Goal: Complete application form

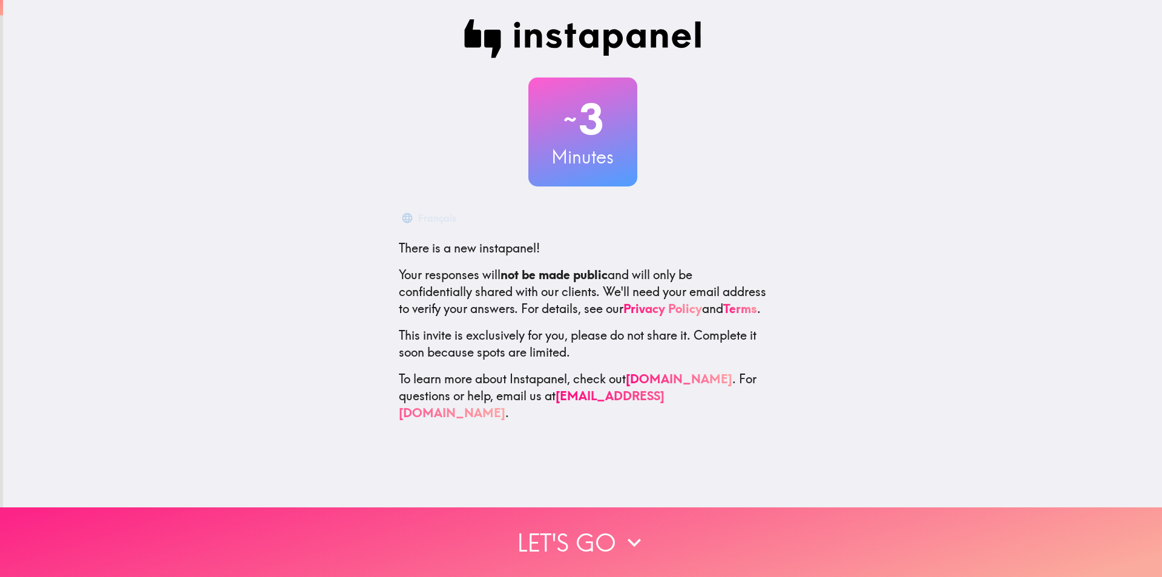
click at [544, 540] on button "Let's go" at bounding box center [581, 542] width 1162 height 70
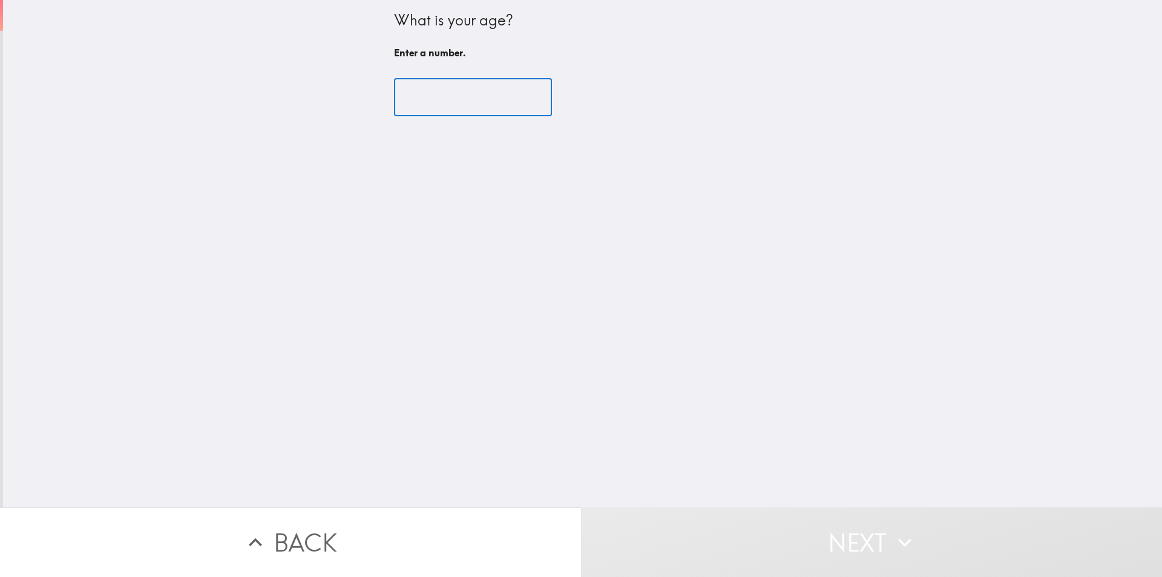
click at [445, 103] on input "number" at bounding box center [473, 98] width 158 height 38
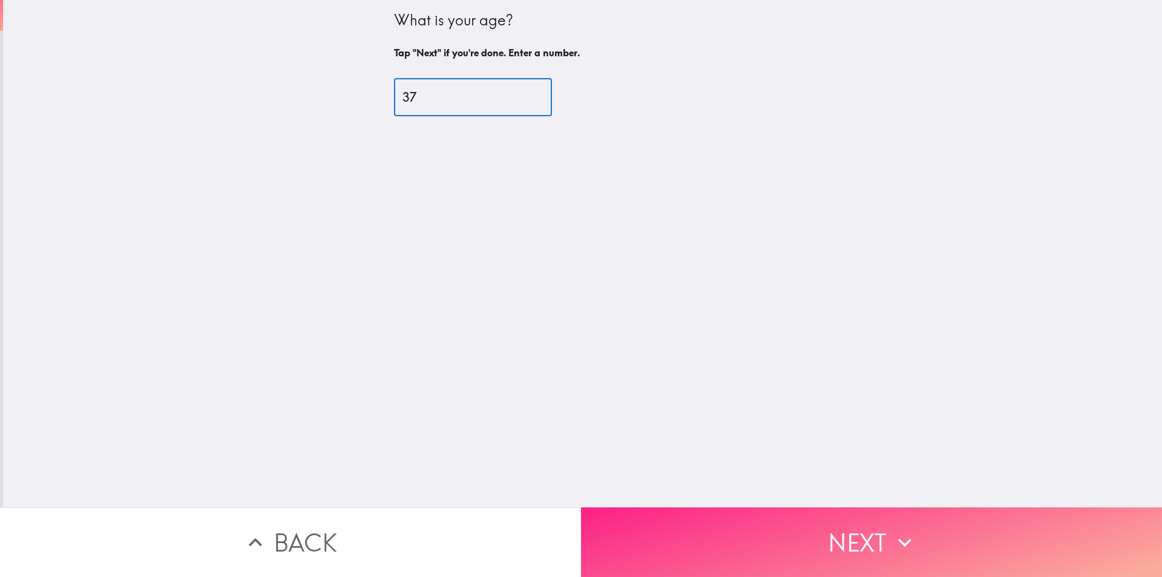
type input "37"
click at [779, 531] on button "Next" at bounding box center [871, 542] width 581 height 70
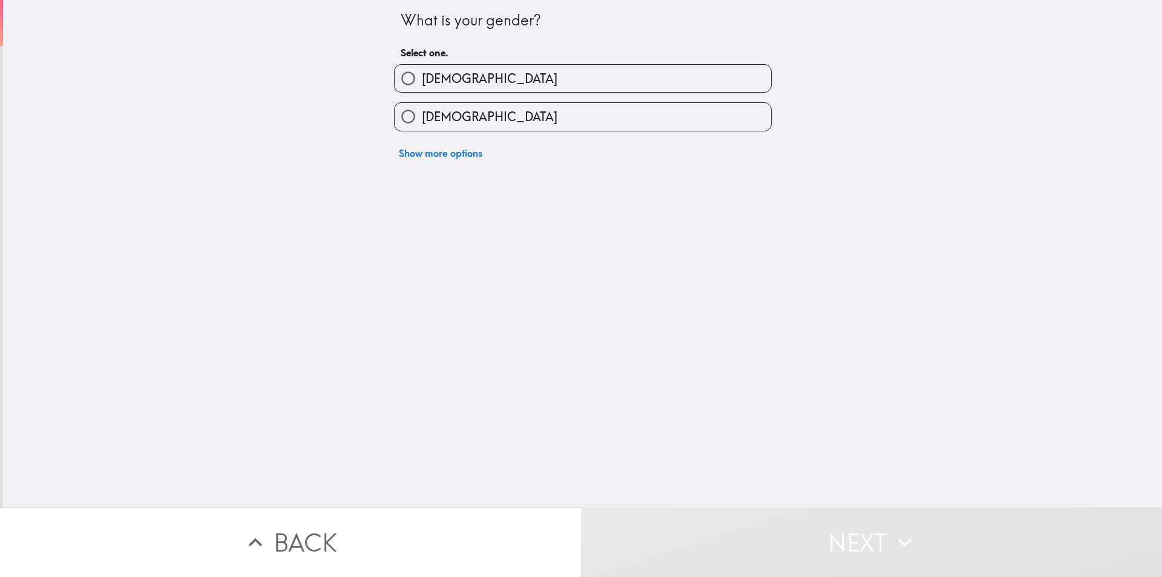
click at [500, 83] on label "[DEMOGRAPHIC_DATA]" at bounding box center [583, 78] width 376 height 27
click at [422, 83] on input "[DEMOGRAPHIC_DATA]" at bounding box center [408, 78] width 27 height 27
radio input "true"
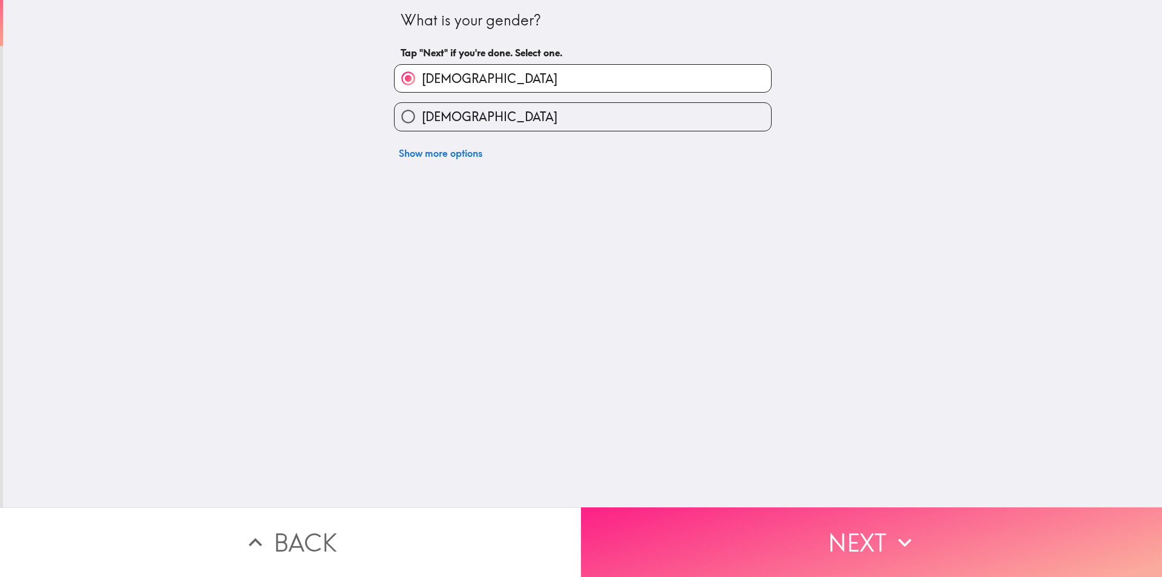
click at [696, 515] on button "Next" at bounding box center [871, 542] width 581 height 70
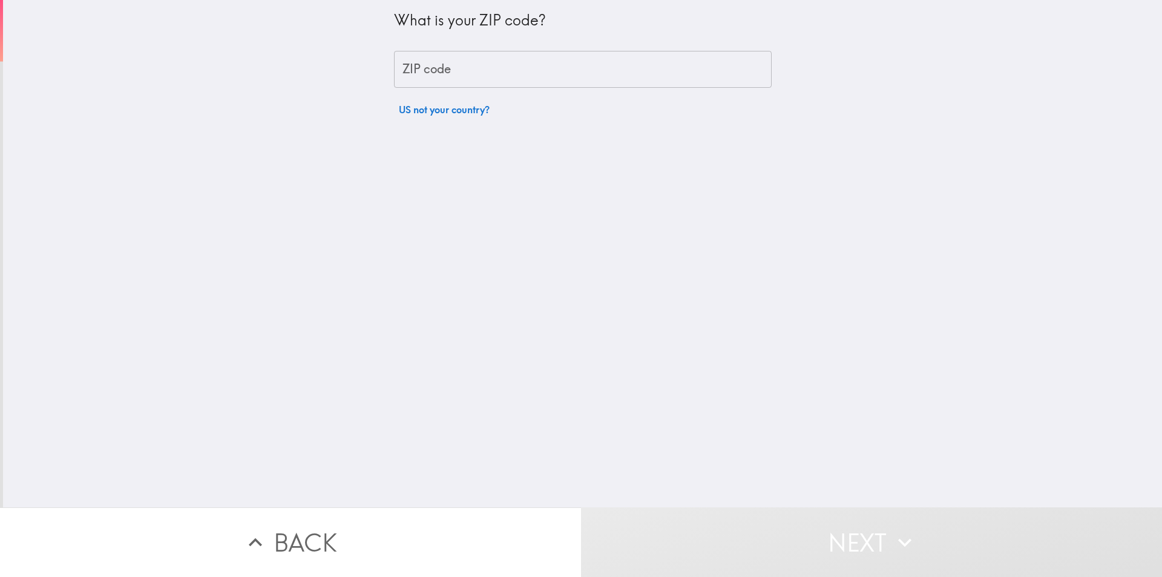
click at [488, 56] on input "ZIP code" at bounding box center [583, 70] width 378 height 38
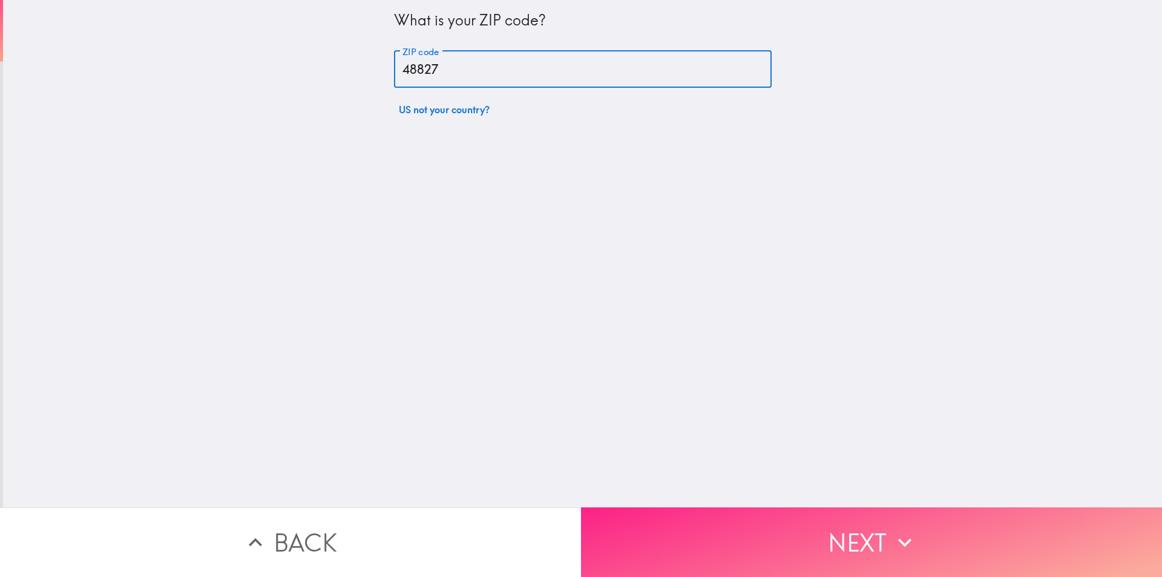
type input "48827"
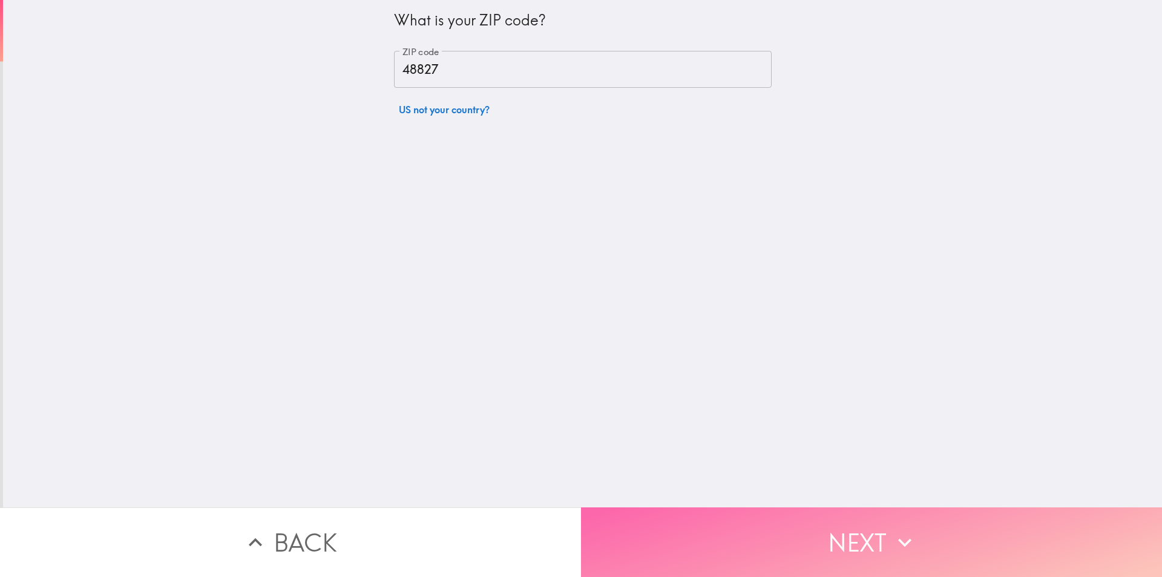
click at [802, 539] on button "Next" at bounding box center [871, 542] width 581 height 70
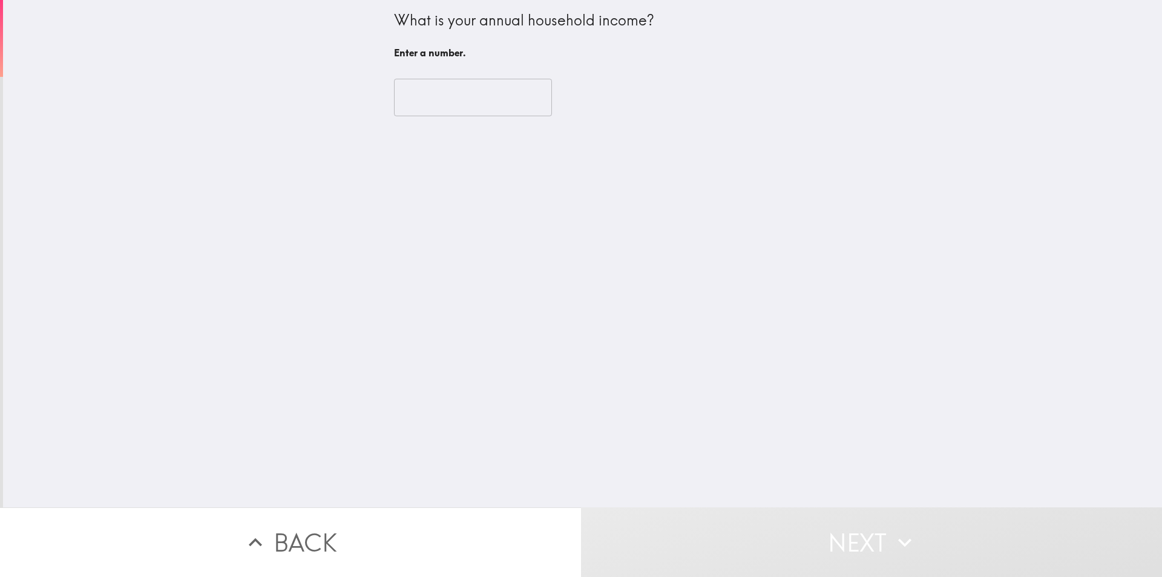
click at [462, 100] on input "number" at bounding box center [473, 98] width 158 height 38
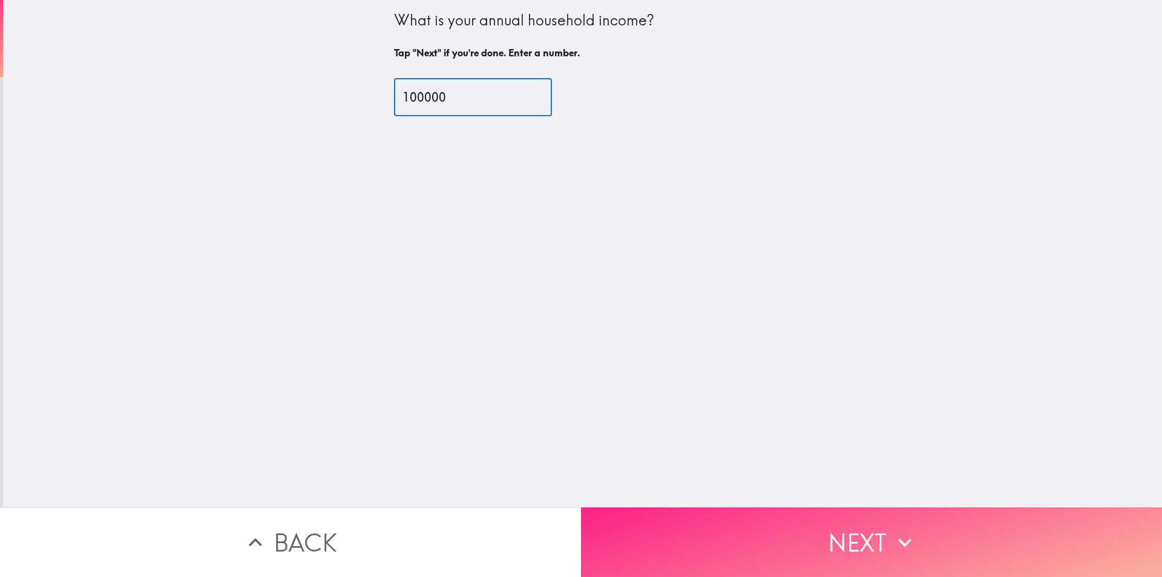
type input "100000"
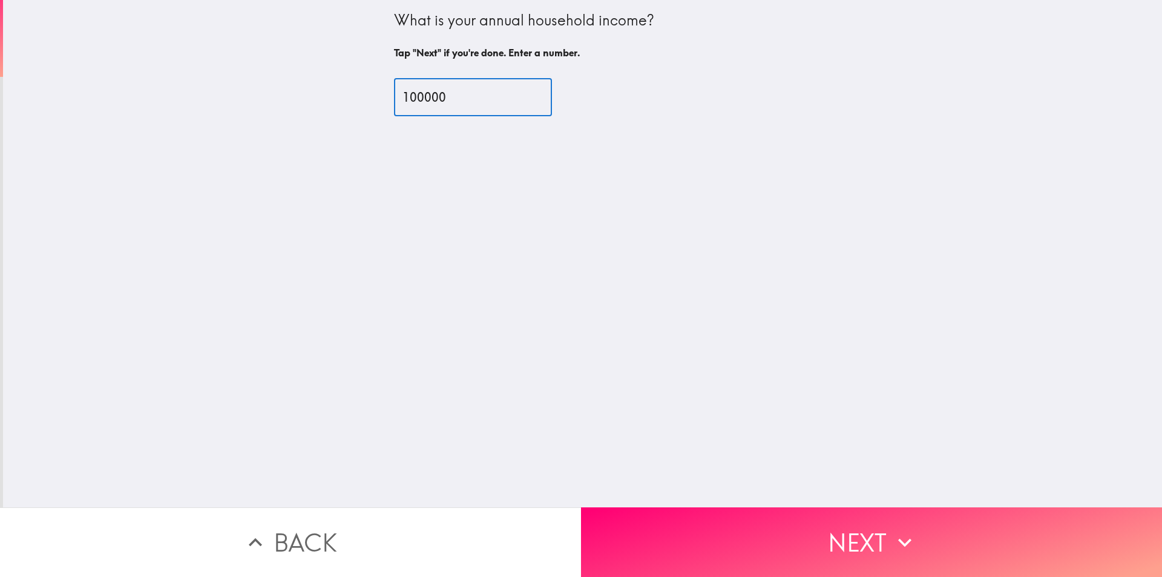
click at [787, 520] on button "Next" at bounding box center [871, 542] width 581 height 70
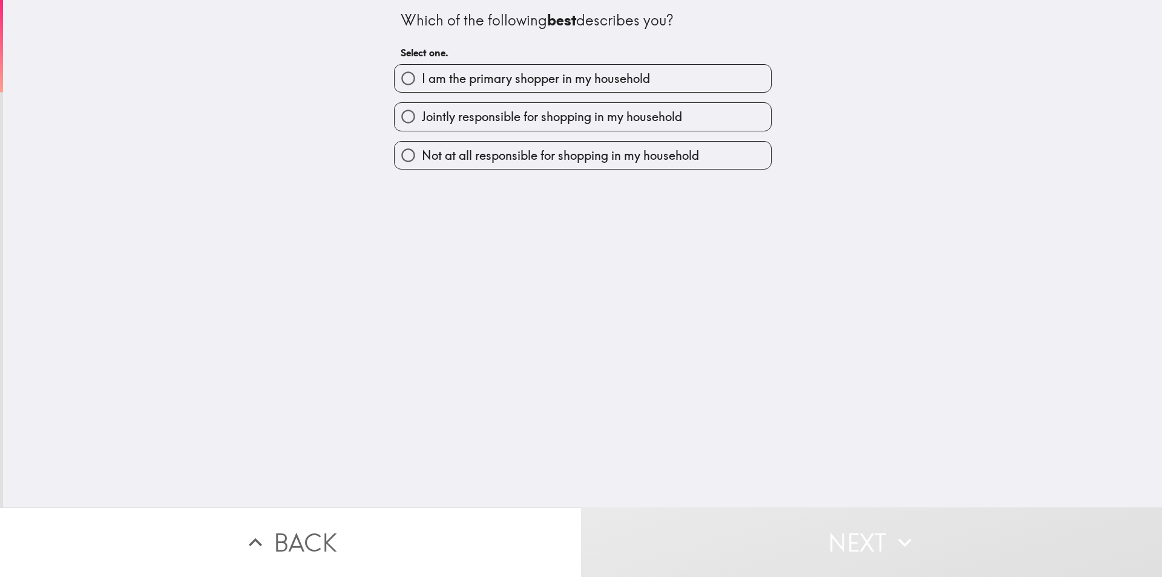
click at [542, 84] on span "I am the primary shopper in my household" at bounding box center [536, 78] width 228 height 17
click at [422, 84] on input "I am the primary shopper in my household" at bounding box center [408, 78] width 27 height 27
radio input "true"
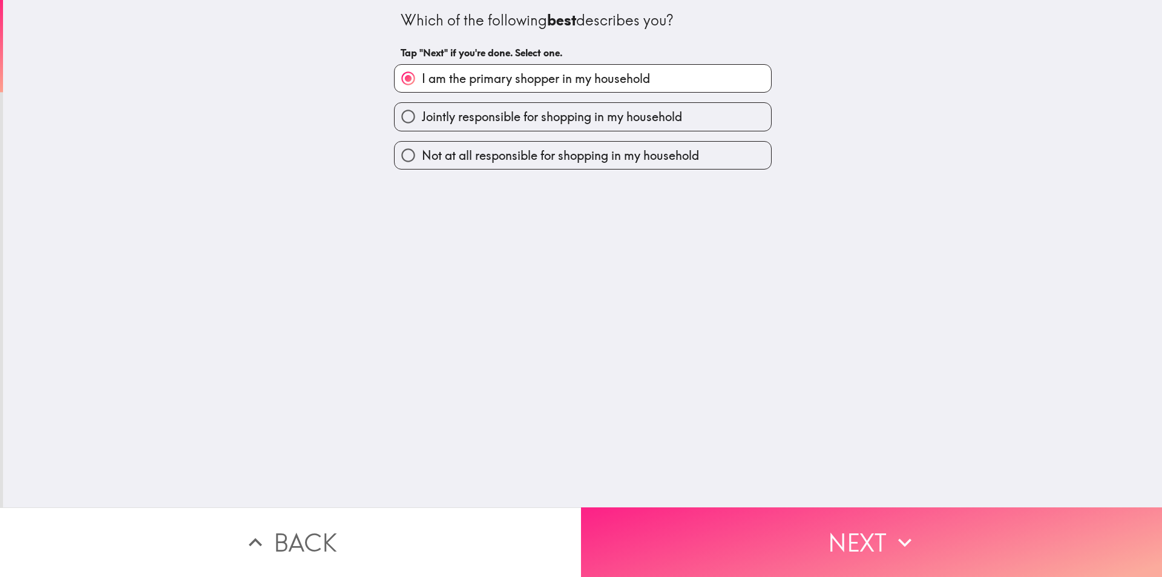
click at [748, 554] on button "Next" at bounding box center [871, 542] width 581 height 70
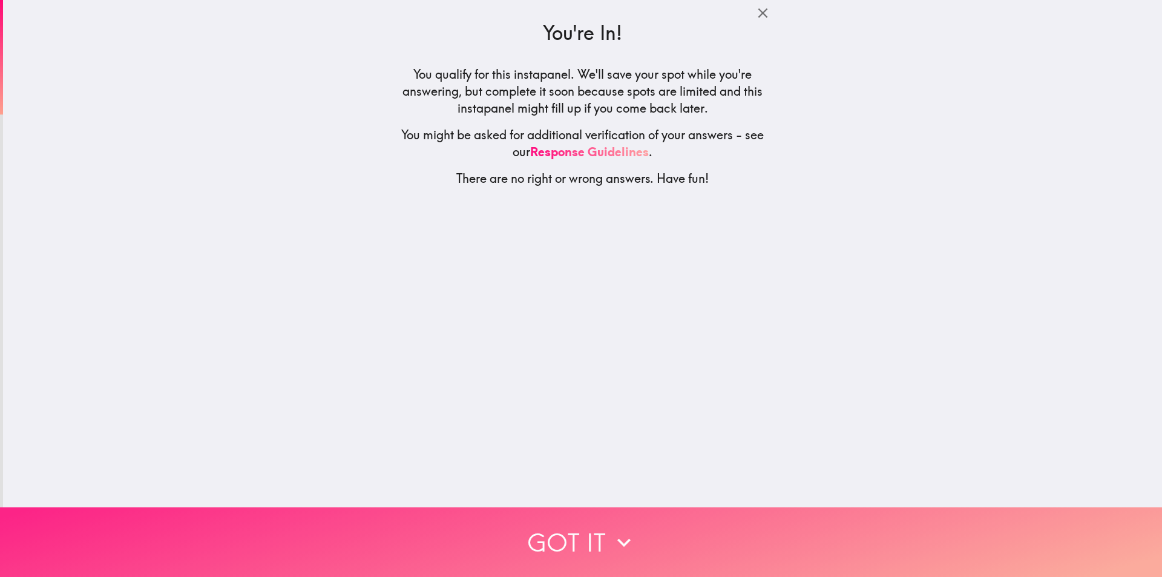
click at [637, 542] on button "Got it" at bounding box center [581, 542] width 1162 height 70
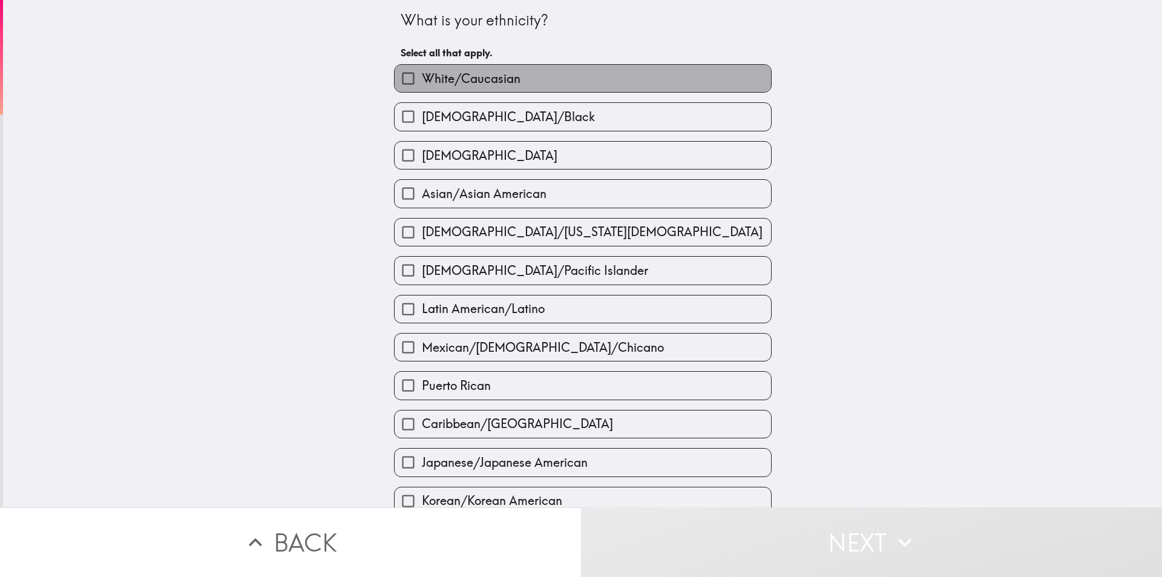
click at [502, 81] on span "White/Caucasian" at bounding box center [471, 78] width 99 height 17
click at [422, 81] on input "White/Caucasian" at bounding box center [408, 78] width 27 height 27
checkbox input "true"
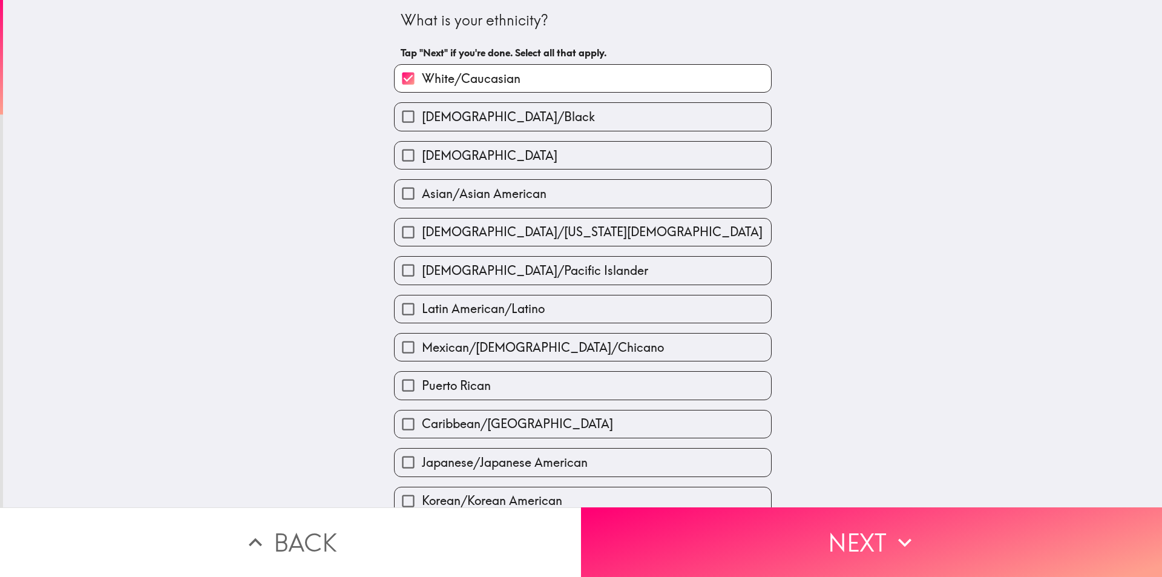
click at [489, 154] on label "[DEMOGRAPHIC_DATA]" at bounding box center [583, 155] width 376 height 27
click at [422, 154] on input "[DEMOGRAPHIC_DATA]" at bounding box center [408, 155] width 27 height 27
checkbox input "true"
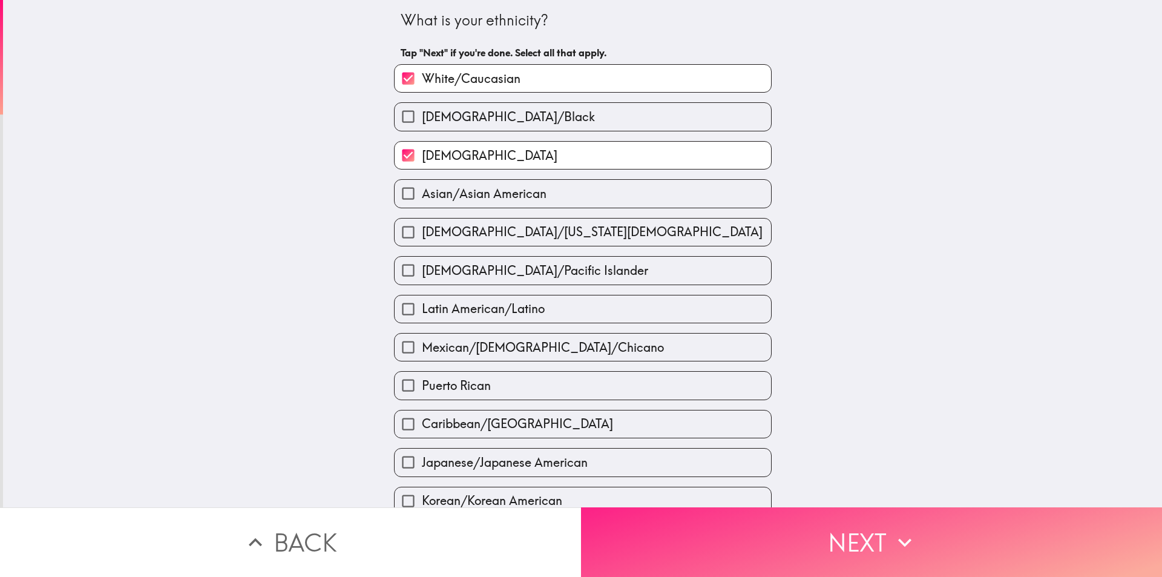
click at [756, 531] on button "Next" at bounding box center [871, 542] width 581 height 70
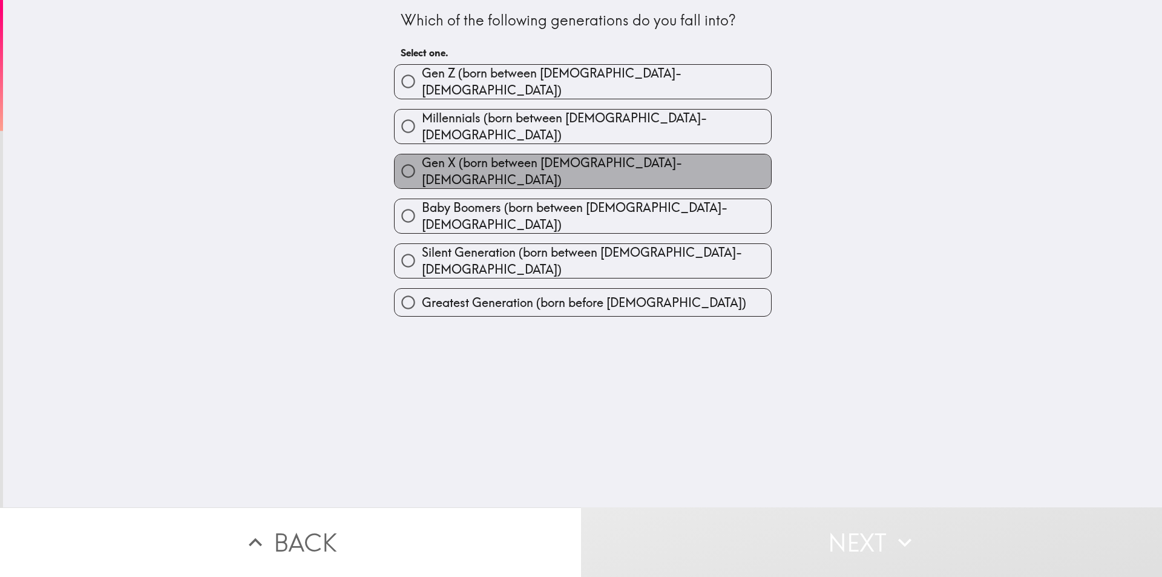
click at [576, 154] on span "Gen X (born between [DEMOGRAPHIC_DATA]-[DEMOGRAPHIC_DATA])" at bounding box center [596, 171] width 349 height 34
click at [422, 157] on input "Gen X (born between [DEMOGRAPHIC_DATA]-[DEMOGRAPHIC_DATA])" at bounding box center [408, 170] width 27 height 27
radio input "true"
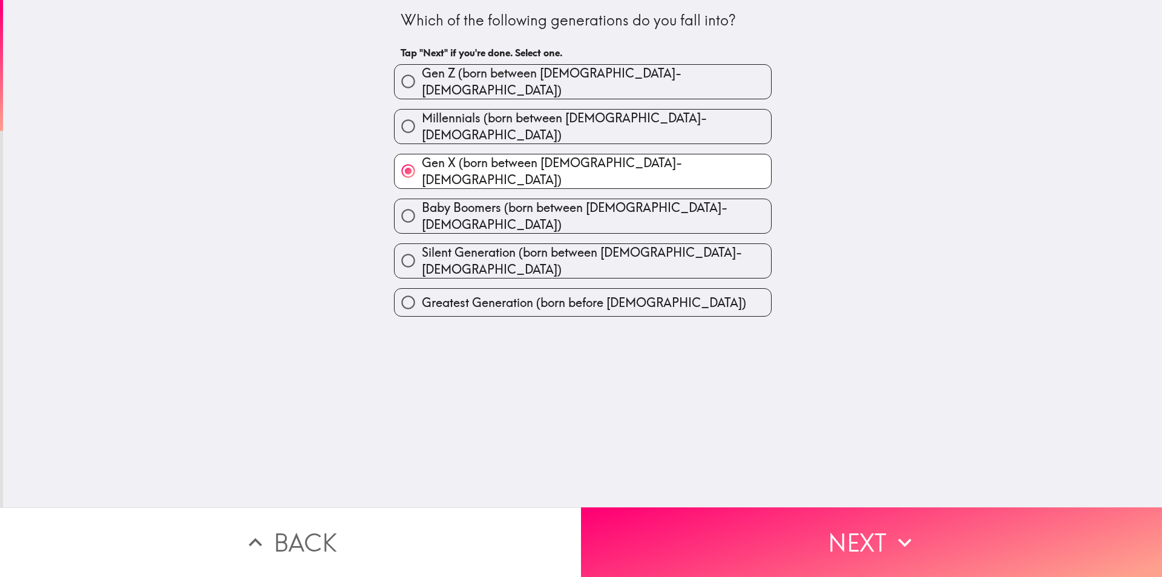
click at [590, 110] on label "Millennials (born between [DEMOGRAPHIC_DATA]-[DEMOGRAPHIC_DATA])" at bounding box center [583, 127] width 376 height 34
click at [422, 113] on input "Millennials (born between [DEMOGRAPHIC_DATA]-[DEMOGRAPHIC_DATA])" at bounding box center [408, 126] width 27 height 27
radio input "true"
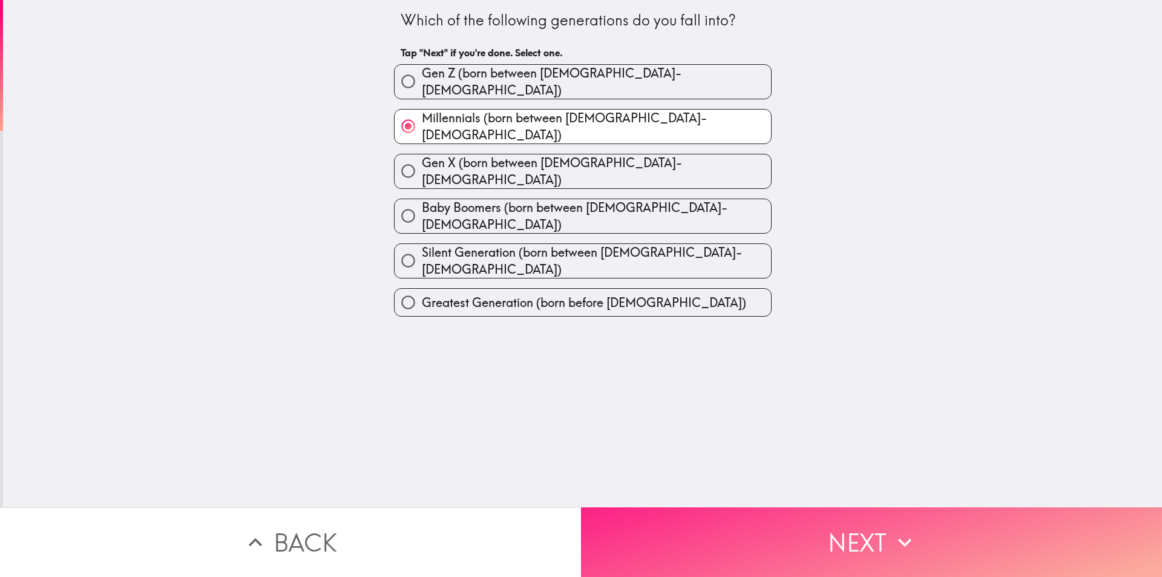
click at [834, 542] on button "Next" at bounding box center [871, 542] width 581 height 70
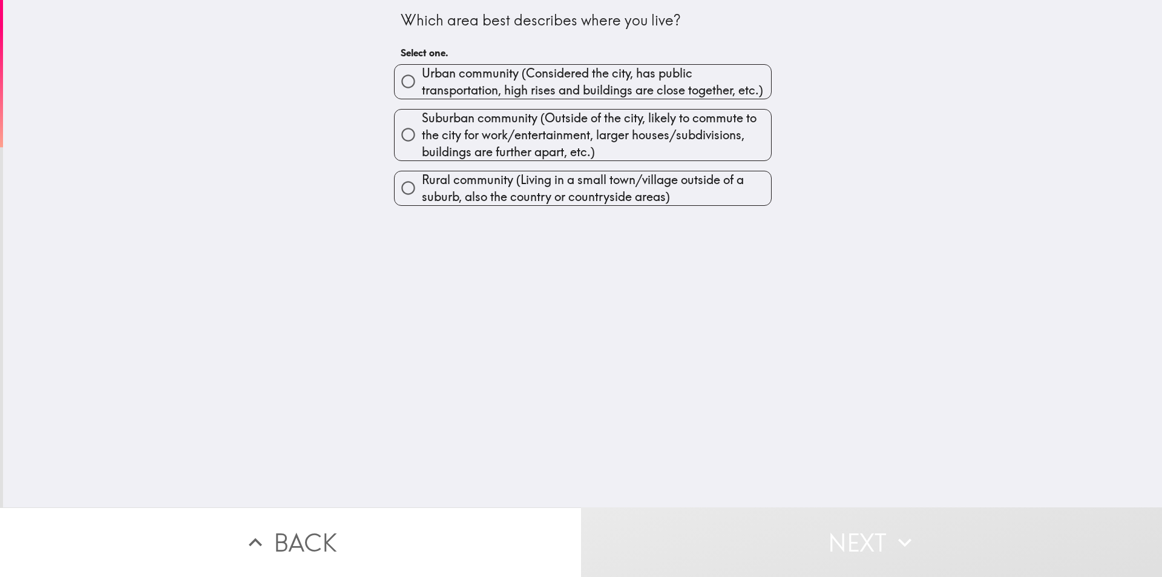
click at [519, 85] on span "Urban community (Considered the city, has public transportation, high rises and…" at bounding box center [596, 82] width 349 height 34
click at [422, 85] on input "Urban community (Considered the city, has public transportation, high rises and…" at bounding box center [408, 81] width 27 height 27
radio input "true"
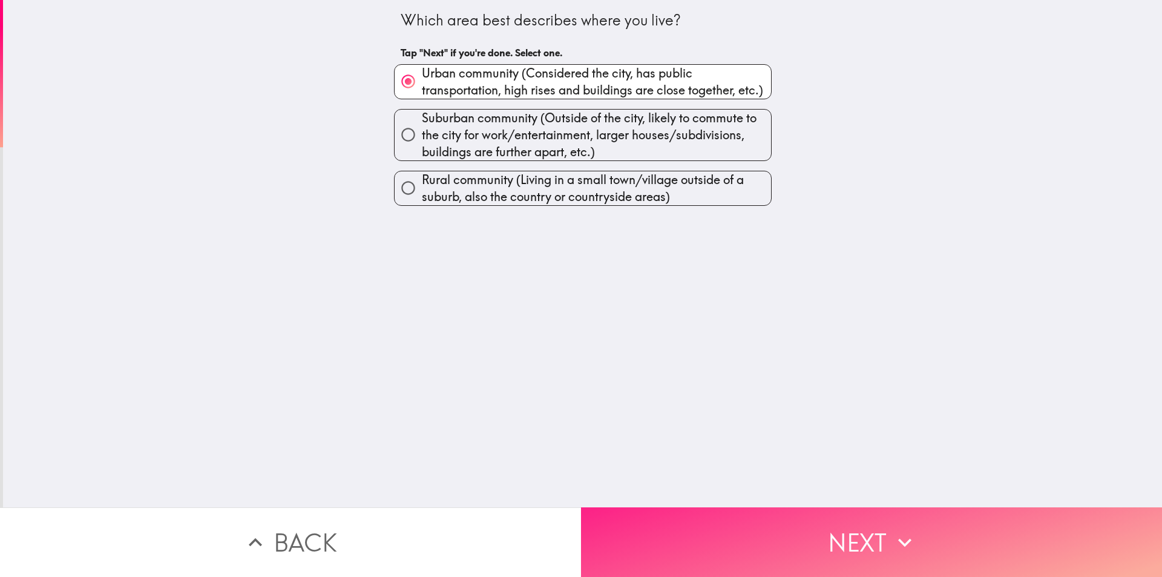
click at [709, 534] on button "Next" at bounding box center [871, 542] width 581 height 70
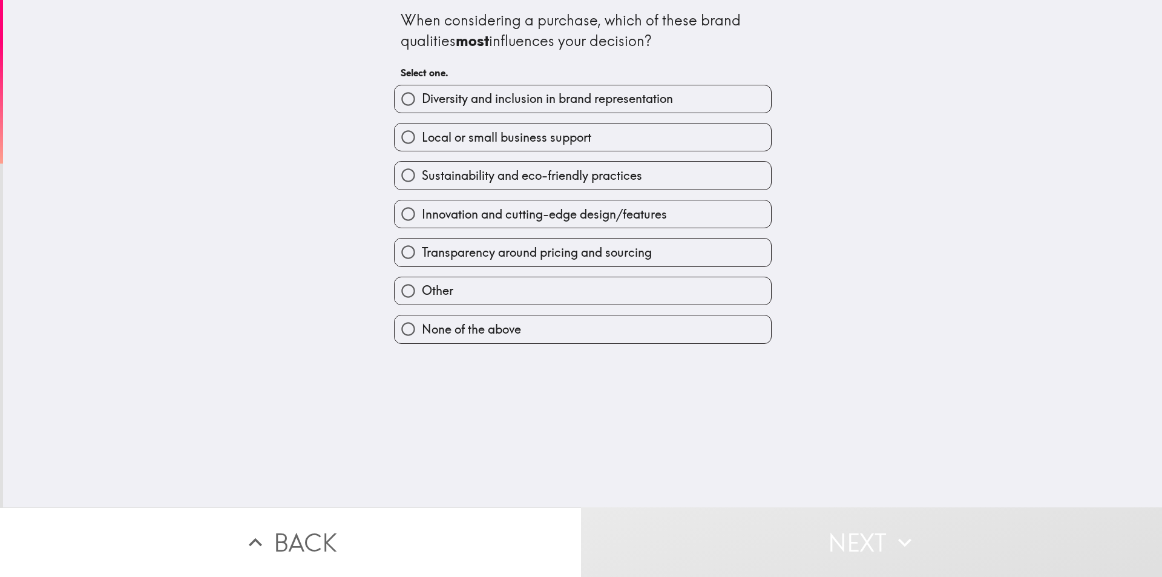
click at [473, 209] on span "Innovation and cutting-edge design/features" at bounding box center [544, 214] width 245 height 17
click at [422, 209] on input "Innovation and cutting-edge design/features" at bounding box center [408, 213] width 27 height 27
radio input "true"
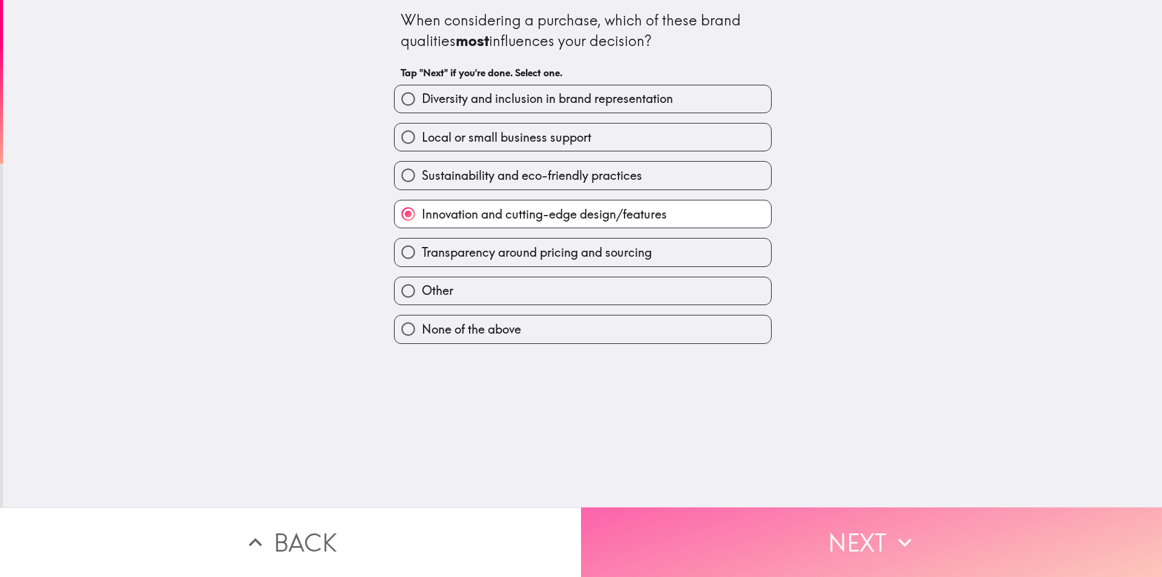
click at [655, 518] on button "Next" at bounding box center [871, 542] width 581 height 70
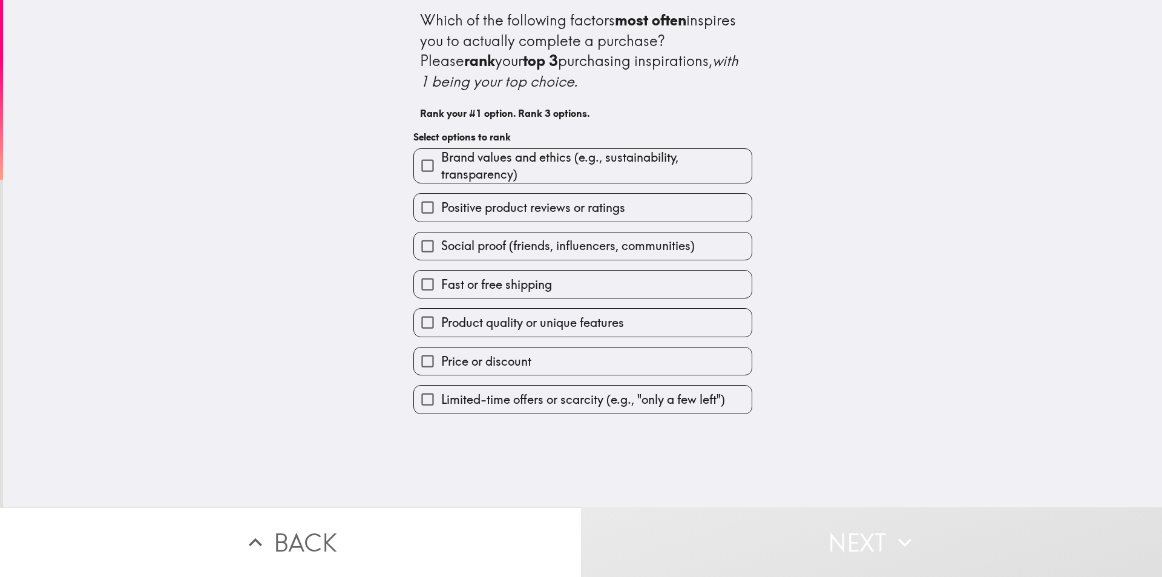
click at [495, 324] on span "Product quality or unique features" at bounding box center [532, 322] width 183 height 17
click at [441, 324] on input "Product quality or unique features" at bounding box center [427, 322] width 27 height 27
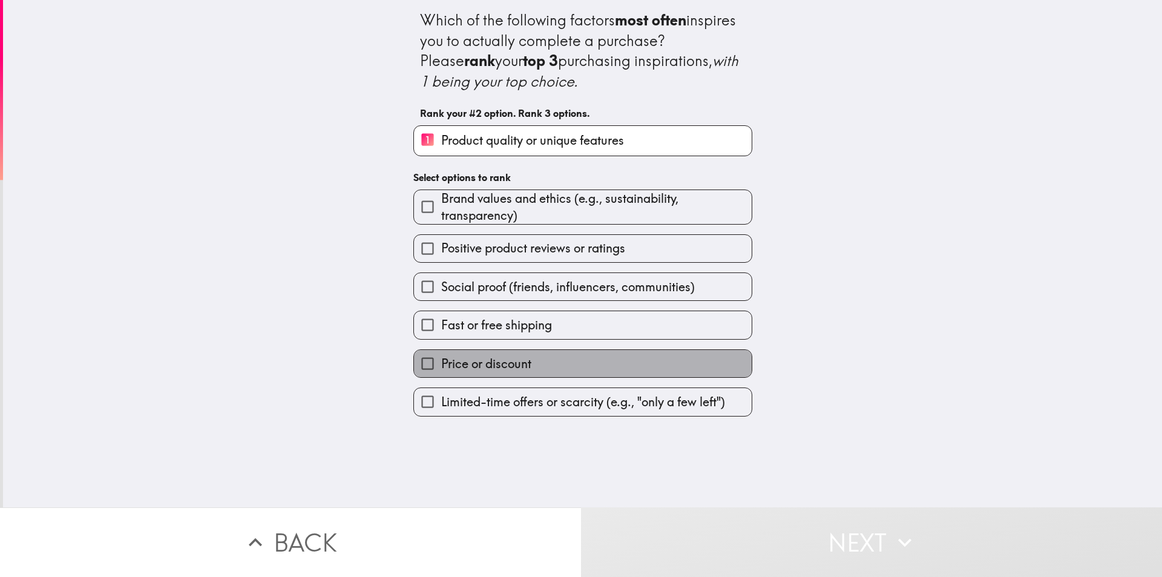
click at [502, 364] on span "Price or discount" at bounding box center [486, 363] width 90 height 17
click at [441, 364] on input "Price or discount" at bounding box center [427, 363] width 27 height 27
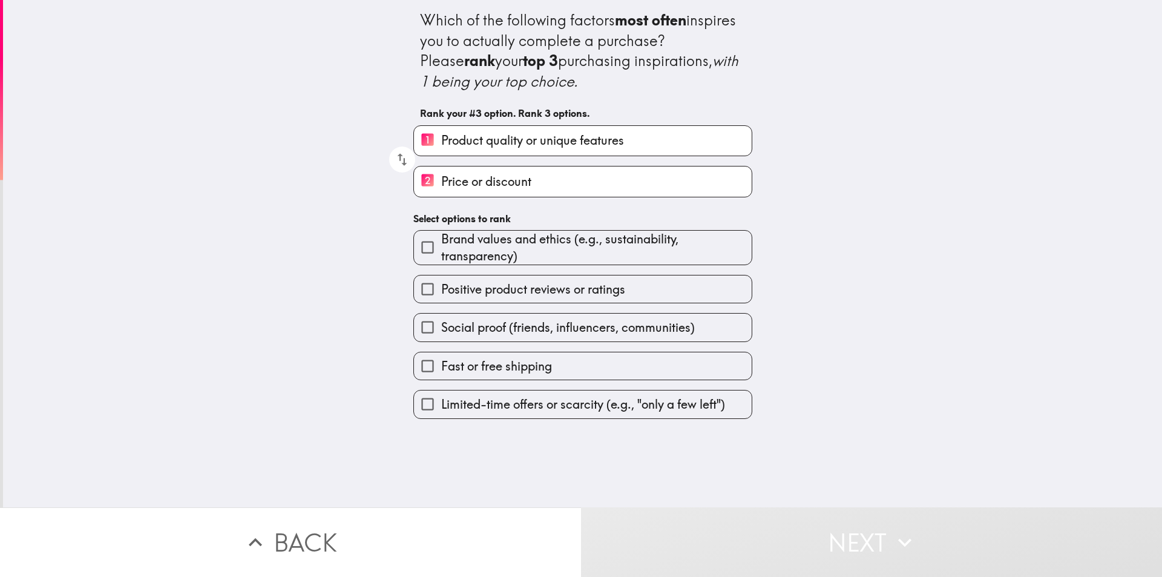
click at [470, 368] on span "Fast or free shipping" at bounding box center [496, 366] width 111 height 17
click at [441, 368] on input "Fast or free shipping" at bounding box center [427, 365] width 27 height 27
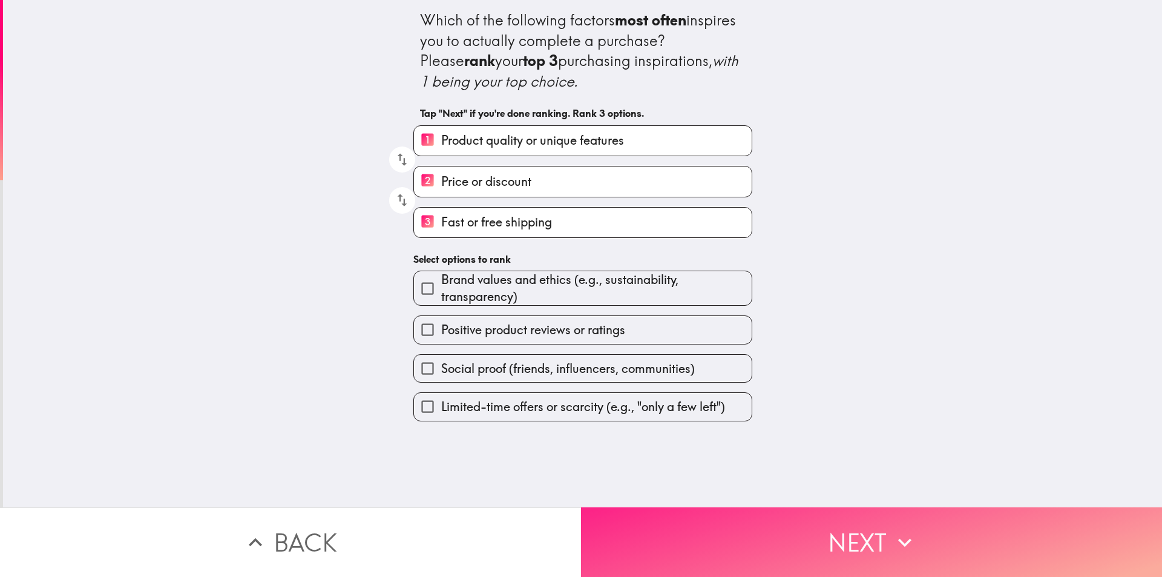
click at [746, 525] on button "Next" at bounding box center [871, 542] width 581 height 70
